Goal: Information Seeking & Learning: Learn about a topic

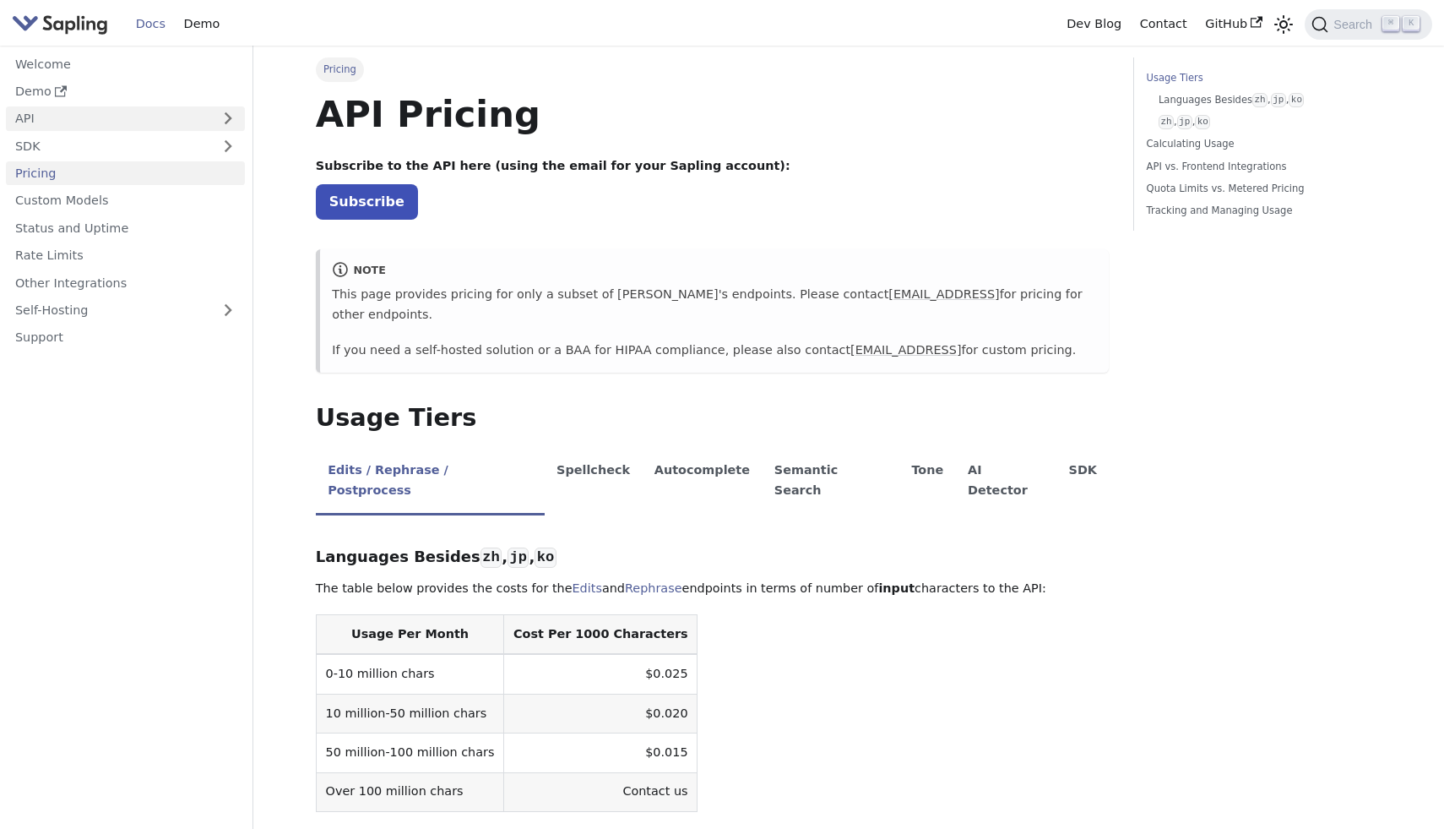
click at [86, 119] on link "API" at bounding box center [108, 118] width 205 height 24
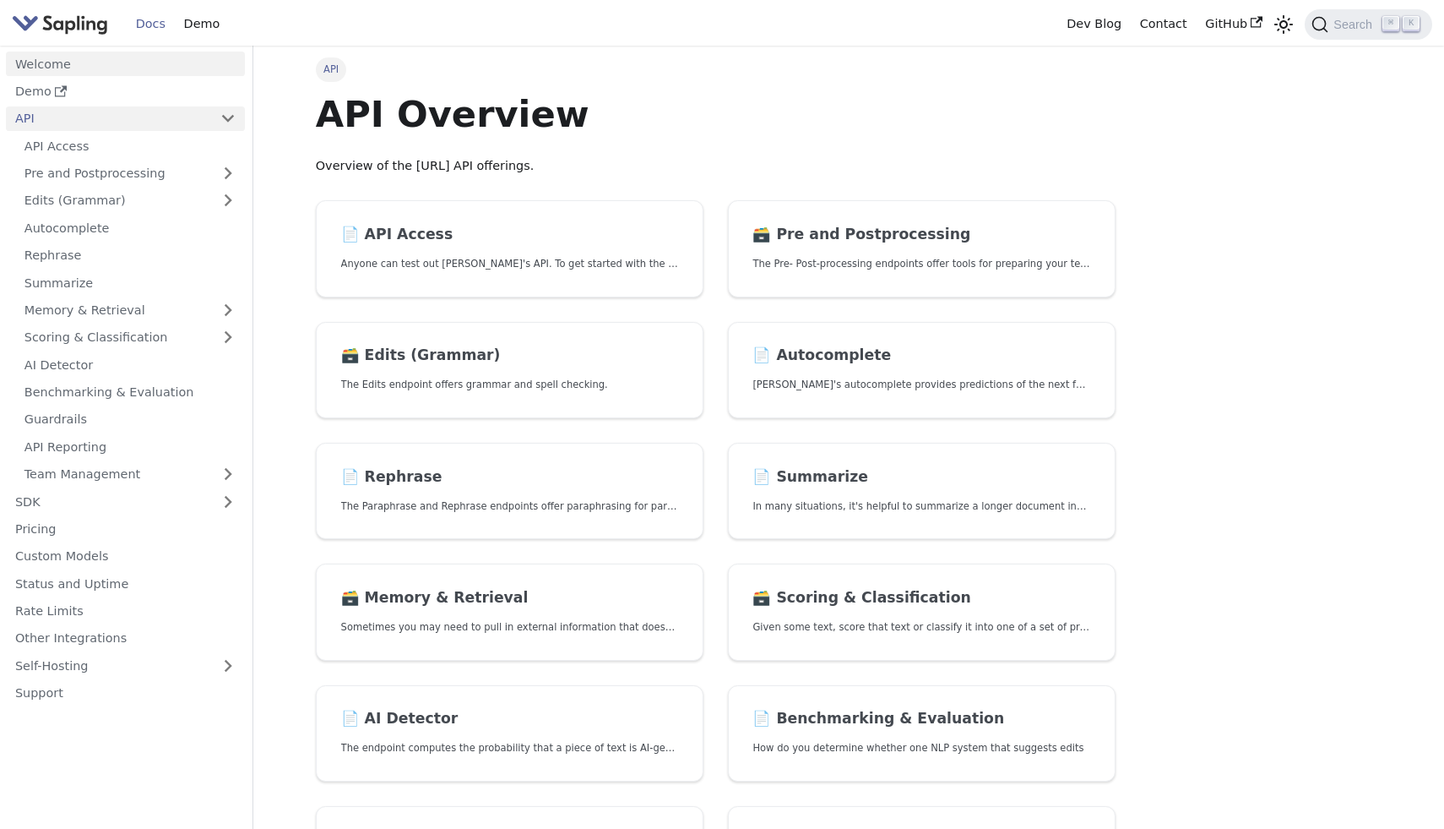
click at [90, 68] on link "Welcome" at bounding box center [125, 64] width 239 height 24
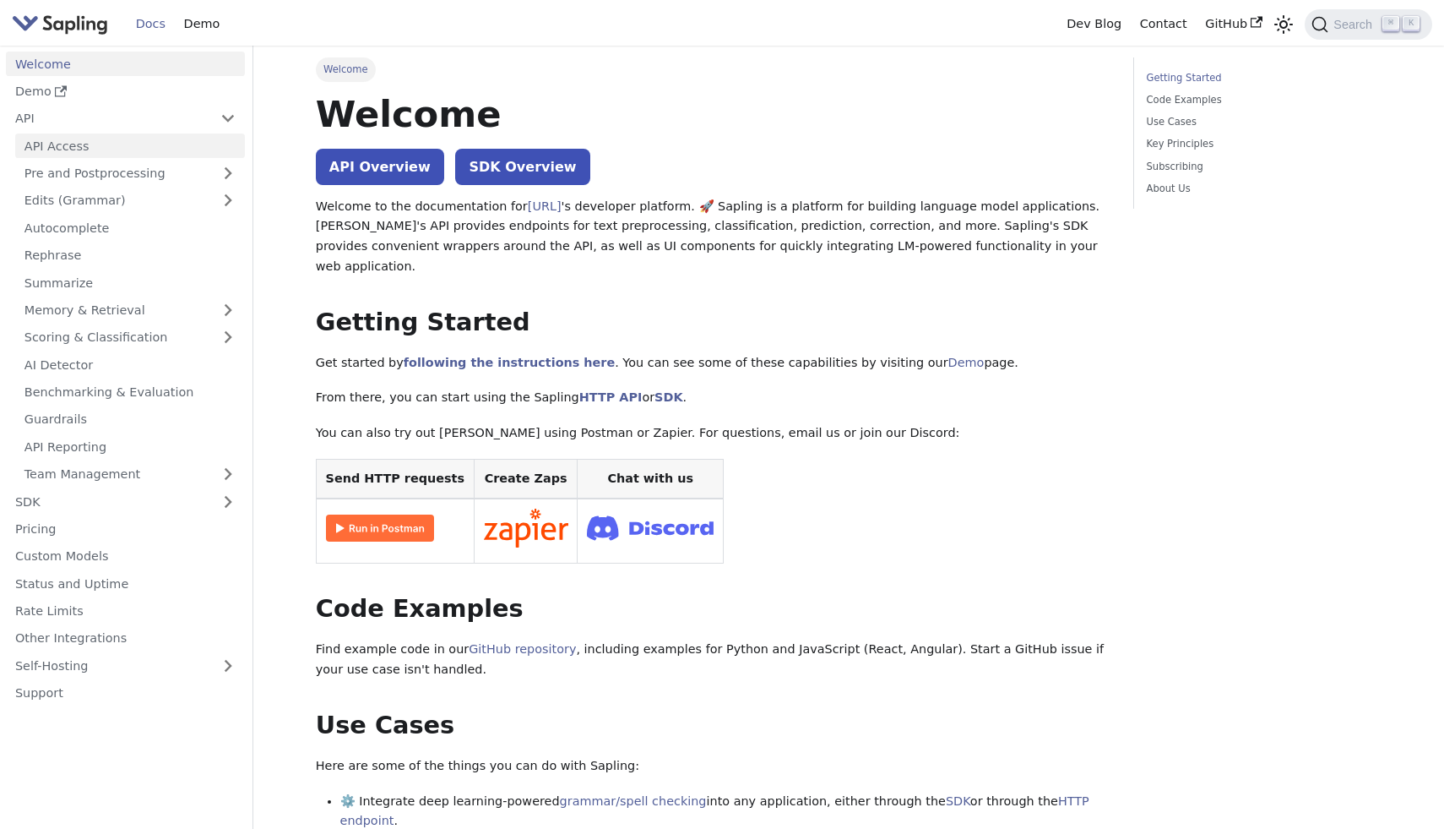
click at [108, 149] on link "API Access" at bounding box center [130, 145] width 230 height 24
